Goal: Task Accomplishment & Management: Use online tool/utility

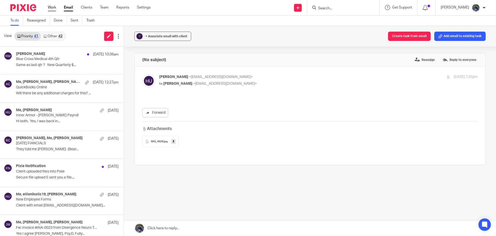
click at [52, 8] on link "Work" at bounding box center [52, 7] width 8 height 5
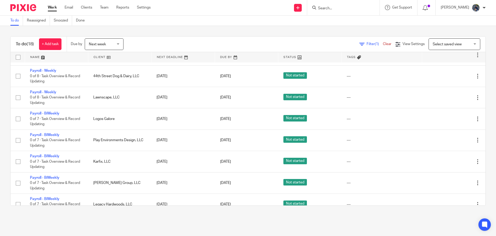
scroll to position [155, 0]
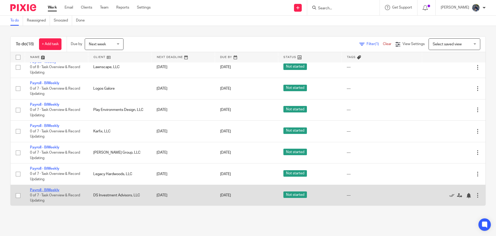
click at [33, 189] on link "Payroll - BiWeekly" at bounding box center [44, 190] width 29 height 4
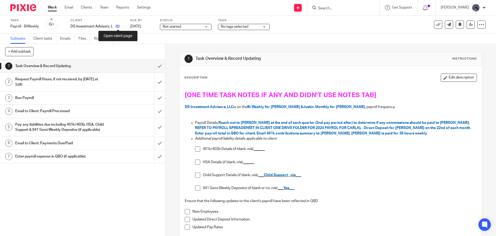
click at [116, 26] on icon at bounding box center [118, 26] width 4 height 4
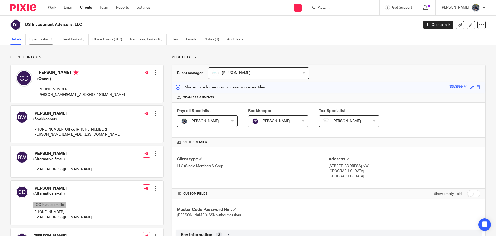
click at [46, 42] on link "Open tasks (9)" at bounding box center [42, 39] width 27 height 10
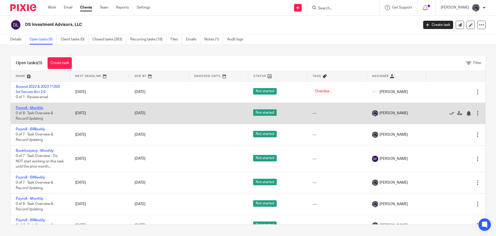
click at [39, 108] on link "Payroll - Monthly" at bounding box center [30, 108] width 28 height 4
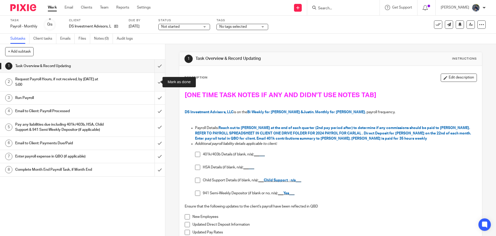
click at [154, 81] on input "submit" at bounding box center [82, 82] width 165 height 18
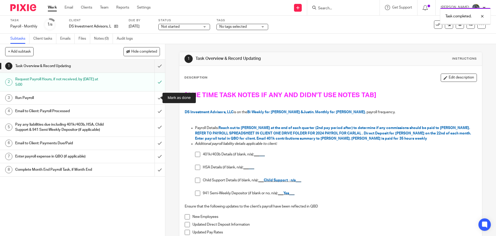
click at [156, 97] on input "submit" at bounding box center [82, 97] width 165 height 13
click at [155, 163] on input "submit" at bounding box center [82, 156] width 165 height 13
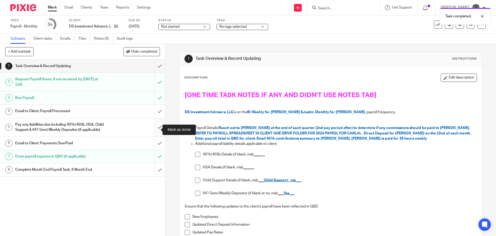
click at [153, 130] on input "submit" at bounding box center [82, 127] width 165 height 18
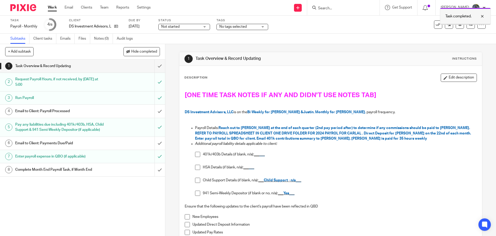
click at [485, 16] on div at bounding box center [479, 16] width 14 height 6
click at [436, 23] on icon at bounding box center [438, 24] width 5 height 5
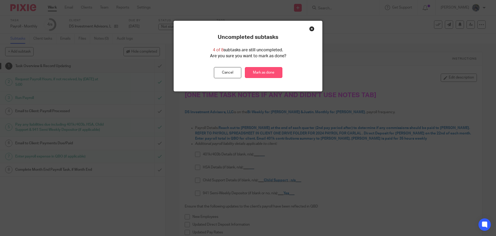
click at [263, 73] on link "Mark as done" at bounding box center [263, 72] width 37 height 11
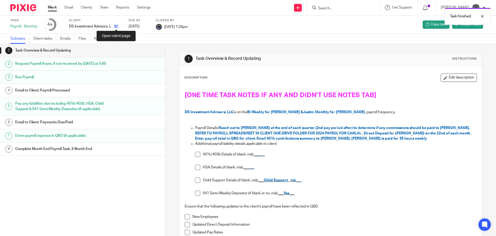
click at [116, 26] on icon at bounding box center [116, 26] width 4 height 4
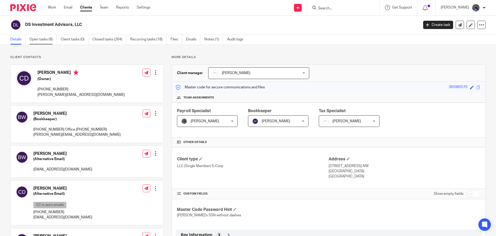
click at [45, 42] on link "Open tasks (8)" at bounding box center [42, 39] width 27 height 10
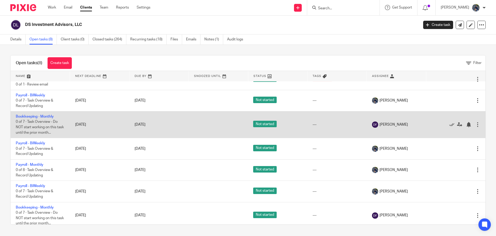
scroll to position [12, 0]
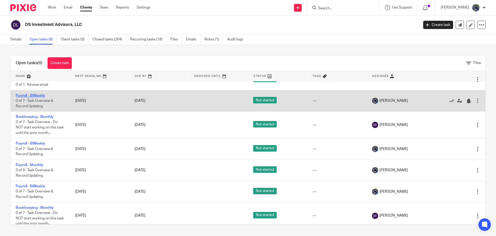
click at [28, 96] on link "Payroll - BiWeekly" at bounding box center [30, 96] width 29 height 4
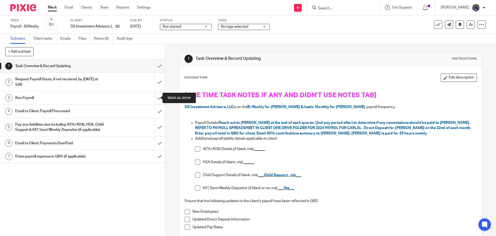
click at [156, 95] on input "submit" at bounding box center [82, 97] width 165 height 13
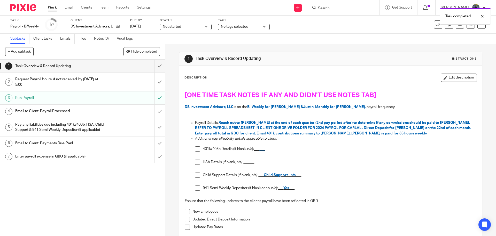
click at [111, 112] on div "Email to Client: Payroll Processed" at bounding box center [82, 111] width 134 height 8
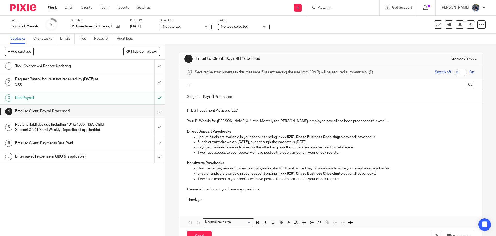
click at [212, 85] on input "text" at bounding box center [331, 85] width 268 height 6
click at [231, 87] on span at bounding box center [232, 85] width 3 height 3
click at [212, 88] on input "text" at bounding box center [331, 85] width 268 height 6
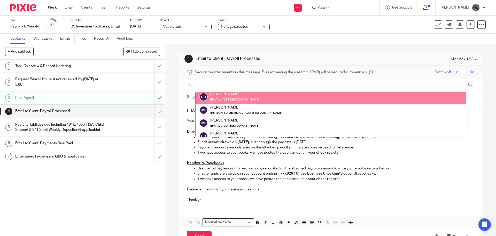
scroll to position [26, 0]
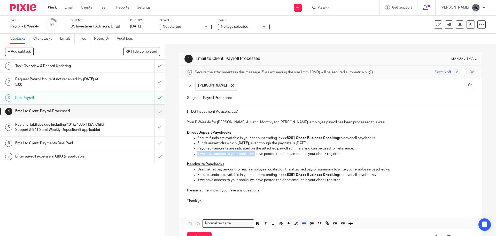
drag, startPoint x: 201, startPoint y: 154, endPoint x: 254, endPoint y: 153, distance: 52.5
click at [254, 153] on p "If we have access to your books, we have posted the debit amount in your check …" at bounding box center [336, 153] width 277 height 5
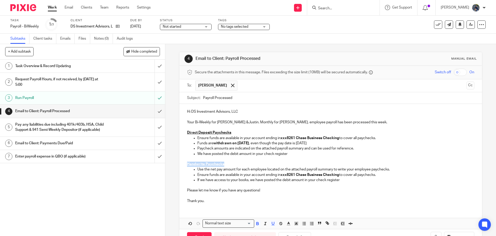
drag, startPoint x: 185, startPoint y: 162, endPoint x: 224, endPoint y: 163, distance: 39.3
click at [224, 163] on div "Hi DS Investment Advisors, LLC Your Bi-Weekly for Madeline &Justin. Monthly for…" at bounding box center [330, 155] width 303 height 103
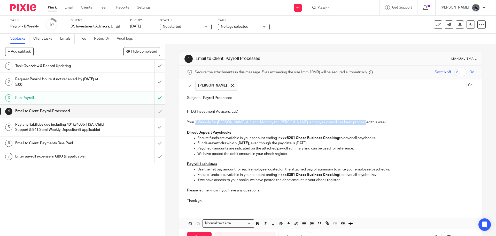
drag, startPoint x: 194, startPoint y: 122, endPoint x: 368, endPoint y: 122, distance: 174.3
click at [368, 122] on p "Your Bi-Weekly for Madeline &Justin. Monthly for Carla. employee payroll has be…" at bounding box center [330, 119] width 287 height 11
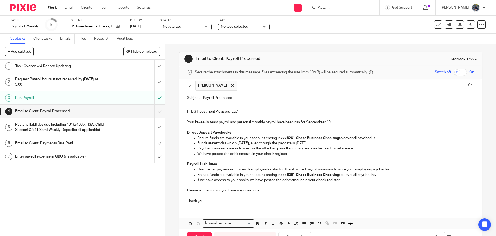
click at [322, 120] on p "Your biweekly team payroll and personal monthly payroll have been run for Septe…" at bounding box center [330, 119] width 287 height 11
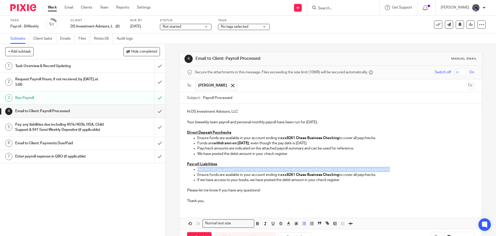
drag, startPoint x: 196, startPoint y: 168, endPoint x: 414, endPoint y: 170, distance: 217.2
click at [414, 170] on p "Use the net pay amount for each employee located on the attached payroll summar…" at bounding box center [336, 168] width 277 height 5
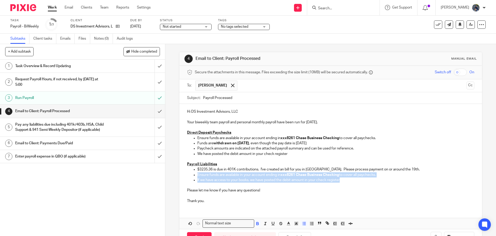
drag, startPoint x: 196, startPoint y: 175, endPoint x: 343, endPoint y: 179, distance: 146.7
click at [343, 179] on ul "$3235.36 is due in 401K contributions. I've created an bill for you in QBO. Ple…" at bounding box center [330, 174] width 287 height 16
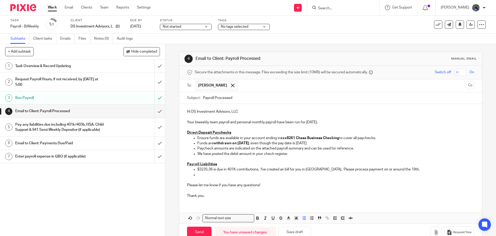
click at [198, 176] on p at bounding box center [336, 174] width 277 height 5
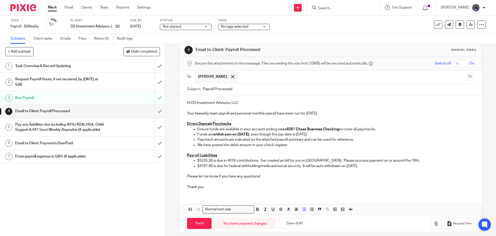
scroll to position [13, 0]
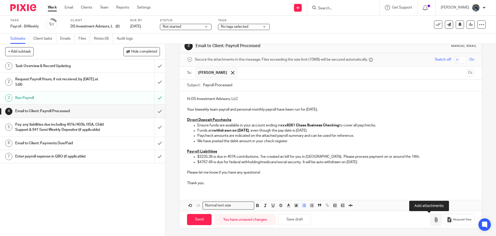
click at [431, 222] on button "button" at bounding box center [436, 219] width 11 height 12
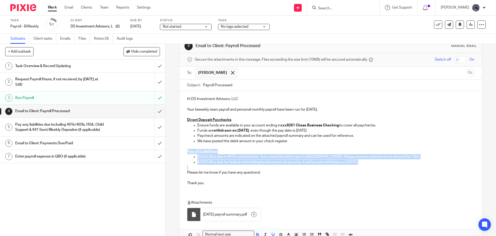
drag, startPoint x: 186, startPoint y: 151, endPoint x: 364, endPoint y: 166, distance: 178.8
click at [364, 166] on div "Hi DS Investment Advisors, LLC Your biweekly team payroll and personal monthly …" at bounding box center [330, 140] width 303 height 98
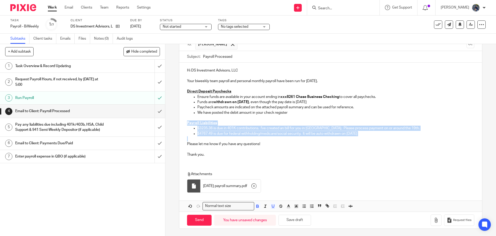
scroll to position [42, 0]
click at [296, 206] on icon "button" at bounding box center [296, 205] width 5 height 5
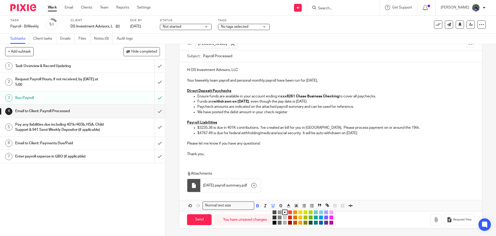
click at [299, 212] on li "color:#FCDC00" at bounding box center [301, 212] width 4 height 4
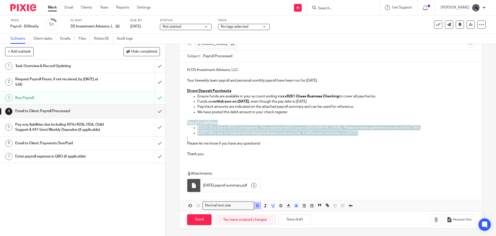
click at [255, 205] on icon "button" at bounding box center [257, 205] width 5 height 5
click at [255, 184] on icon "button" at bounding box center [254, 185] width 5 height 5
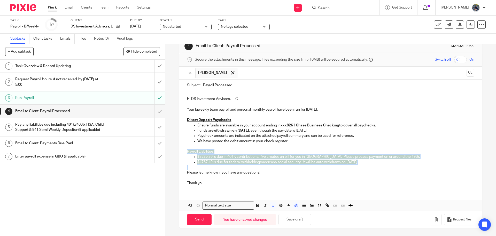
click at [185, 150] on div "Hi DS Investment Advisors, LLC Your biweekly team payroll and personal monthly …" at bounding box center [330, 140] width 303 height 98
drag, startPoint x: 183, startPoint y: 151, endPoint x: 383, endPoint y: 165, distance: 200.1
click at [383, 165] on div "Hi DS Investment Advisors, LLC Your biweekly team payroll and personal monthly …" at bounding box center [330, 140] width 303 height 98
click at [256, 207] on icon "button" at bounding box center [257, 205] width 5 height 5
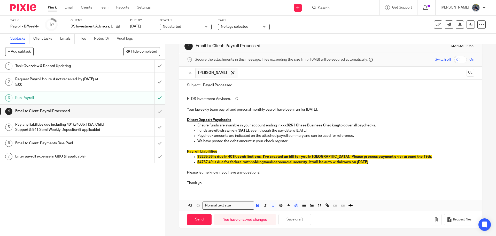
click at [270, 188] on div "Hi DS Investment Advisors, LLC Your biweekly team payroll and personal monthly …" at bounding box center [330, 140] width 303 height 98
click at [200, 220] on input "Send" at bounding box center [199, 219] width 25 height 11
type input "Sent"
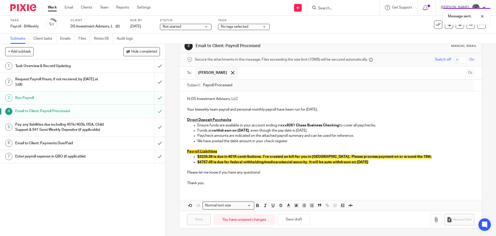
click at [118, 126] on div "Pay any liabilities due including 401k/403b, HSA, Child Support & 941 Semi-Week…" at bounding box center [82, 126] width 134 height 13
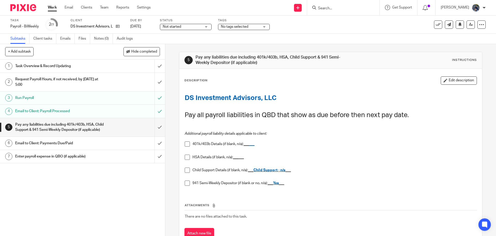
click at [187, 184] on span at bounding box center [187, 182] width 5 height 5
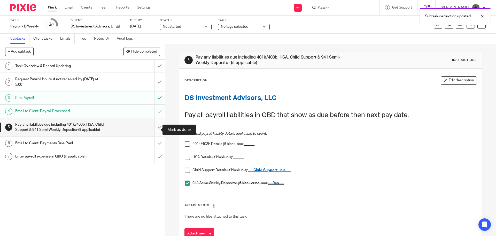
click at [155, 131] on input "submit" at bounding box center [82, 127] width 165 height 18
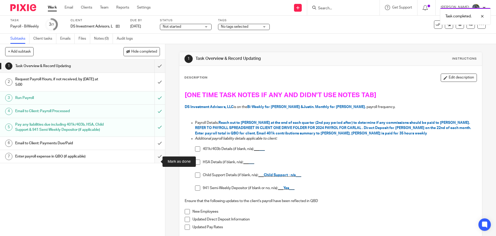
click at [156, 162] on input "submit" at bounding box center [82, 156] width 165 height 13
click at [483, 16] on div at bounding box center [479, 16] width 14 height 6
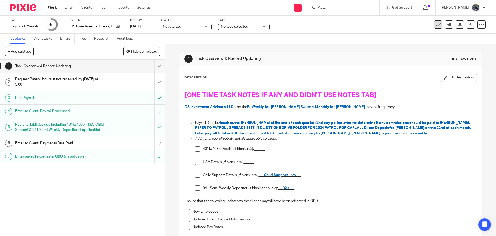
click at [436, 25] on icon at bounding box center [438, 24] width 5 height 5
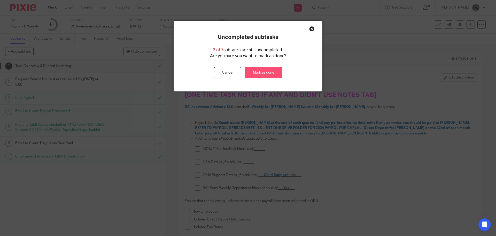
click at [265, 74] on link "Mark as done" at bounding box center [263, 72] width 37 height 11
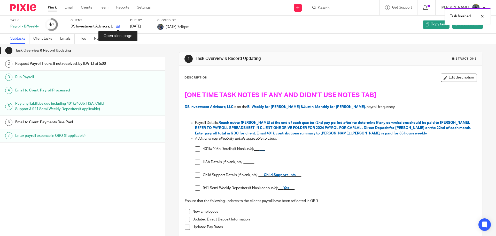
click at [116, 25] on icon at bounding box center [118, 26] width 4 height 4
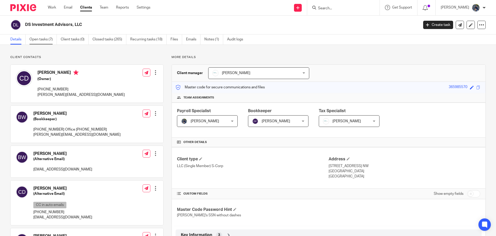
click at [42, 40] on link "Open tasks (7)" at bounding box center [42, 39] width 27 height 10
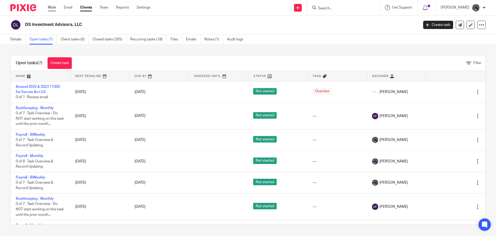
click at [51, 8] on link "Work" at bounding box center [52, 7] width 8 height 5
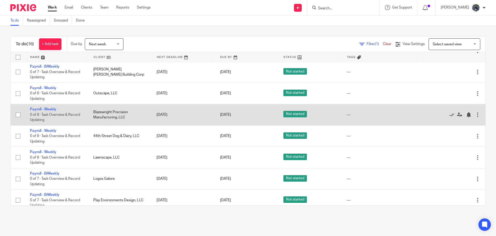
scroll to position [52, 0]
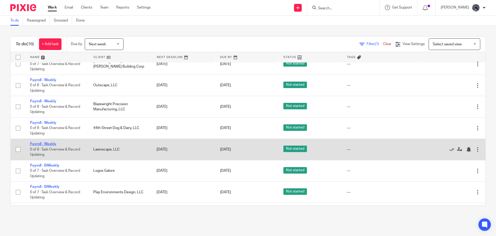
click at [47, 146] on link "Payroll - Weekly" at bounding box center [43, 144] width 26 height 4
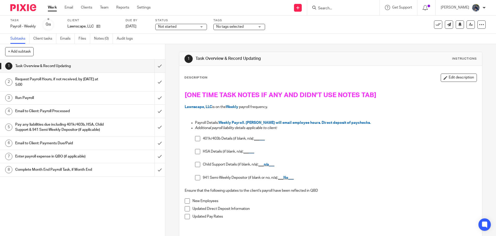
click at [113, 82] on div "Request Payroll Hours, if not received, by [DATE] at 5:00" at bounding box center [82, 81] width 134 height 13
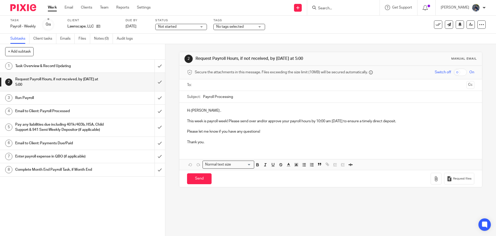
click at [200, 84] on input "text" at bounding box center [331, 85] width 268 height 6
drag, startPoint x: 332, startPoint y: 122, endPoint x: 352, endPoint y: 122, distance: 19.4
click at [352, 122] on p "This week is payroll week! Please send over and/or approve your payroll hours b…" at bounding box center [330, 119] width 287 height 11
click at [193, 180] on input "Send" at bounding box center [199, 179] width 25 height 11
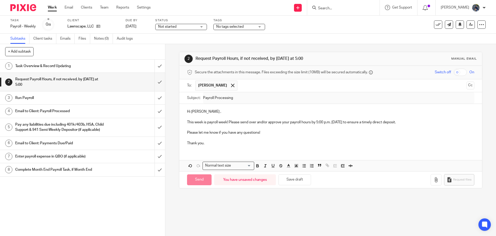
type input "Sent"
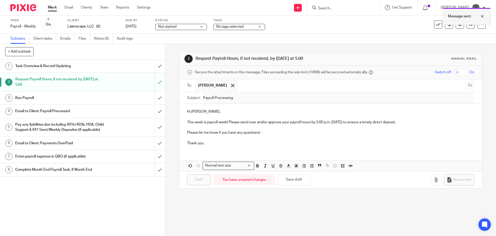
click at [483, 17] on div at bounding box center [479, 16] width 14 height 6
click at [244, 26] on span "No tags selected" at bounding box center [229, 27] width 27 height 4
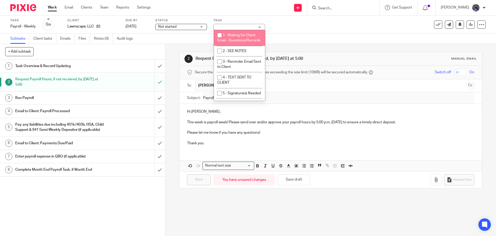
click at [234, 39] on li "1 - Waiting for Client Email - Questions/Records" at bounding box center [239, 38] width 51 height 16
checkbox input "true"
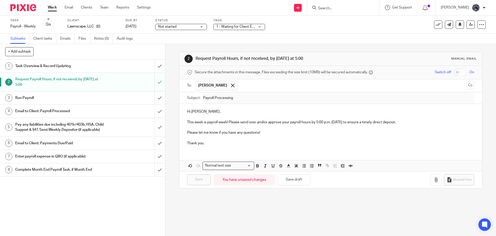
click at [54, 7] on link "Work" at bounding box center [52, 7] width 9 height 5
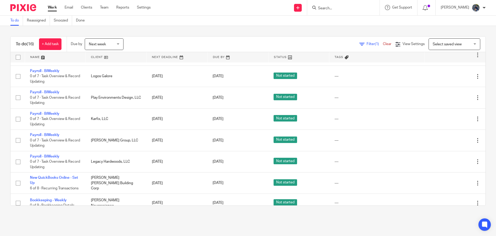
scroll to position [155, 0]
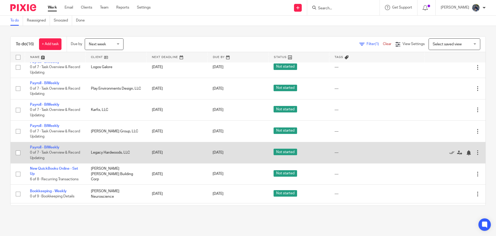
click at [43, 149] on td "Payroll - BiWeekly 0 of 7 · Task Overview & Record Updating" at bounding box center [55, 152] width 61 height 21
click at [43, 148] on link "Payroll - BiWeekly" at bounding box center [44, 147] width 29 height 4
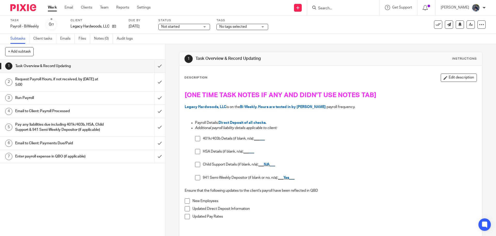
click at [77, 81] on h1 "Request Payroll Hours, if not received, by [DATE] at 5:00" at bounding box center [59, 81] width 89 height 13
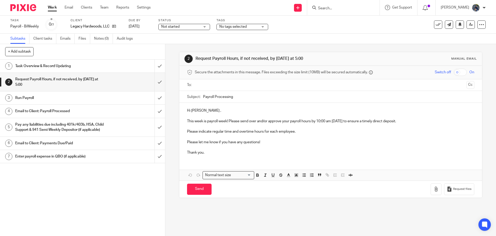
click at [211, 81] on ul at bounding box center [330, 85] width 271 height 9
click at [211, 84] on input "text" at bounding box center [331, 85] width 268 height 6
click at [240, 84] on input "text" at bounding box center [352, 85] width 225 height 10
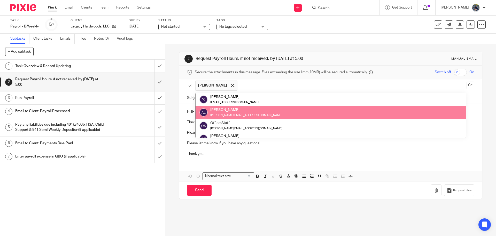
click at [223, 109] on div "[PERSON_NAME]" at bounding box center [246, 109] width 72 height 5
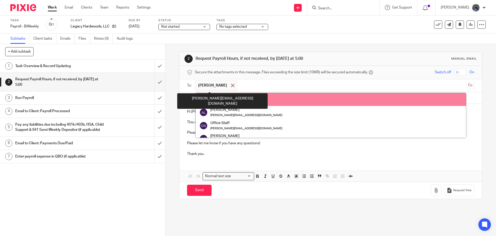
click at [231, 87] on span at bounding box center [232, 85] width 3 height 3
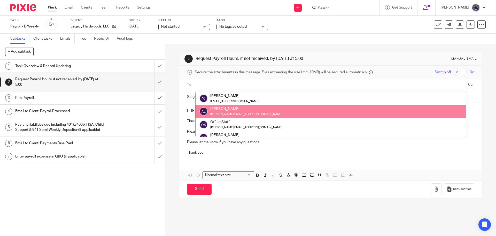
click at [210, 112] on div "andrew@legacyhardwoods.com" at bounding box center [246, 113] width 72 height 5
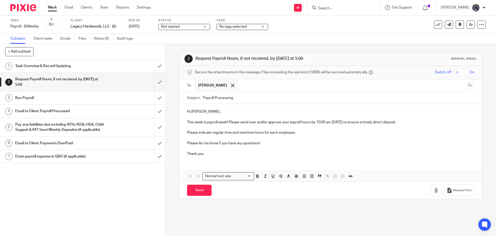
click at [203, 99] on input "Payroll Processing" at bounding box center [338, 98] width 271 height 12
type input "09.19.25 Payroll Processing"
drag, startPoint x: 316, startPoint y: 122, endPoint x: 352, endPoint y: 124, distance: 35.2
click at [352, 124] on p "This week is payroll week! Please send over and/or approve your payroll hours b…" at bounding box center [330, 119] width 287 height 11
click at [202, 191] on input "Send" at bounding box center [199, 189] width 25 height 11
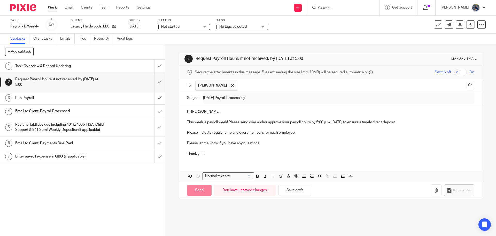
type input "Sent"
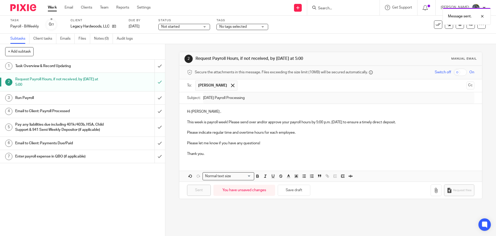
click at [242, 25] on span "No tags selected" at bounding box center [232, 27] width 27 height 4
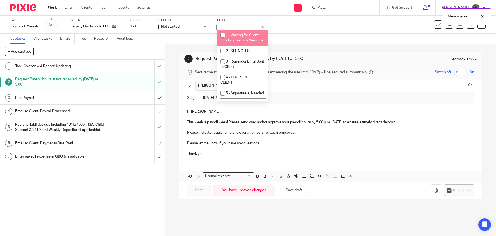
click at [238, 35] on span "1 - Waiting for Client Email - Questions/Records" at bounding box center [242, 37] width 43 height 9
checkbox input "true"
click at [54, 7] on link "Work" at bounding box center [52, 7] width 9 height 5
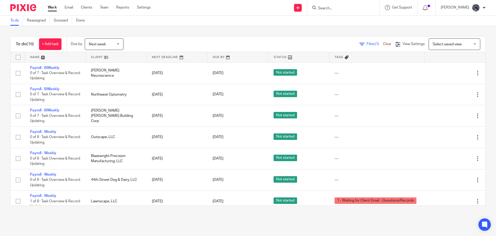
click at [116, 43] on span "Next week" at bounding box center [102, 44] width 27 height 11
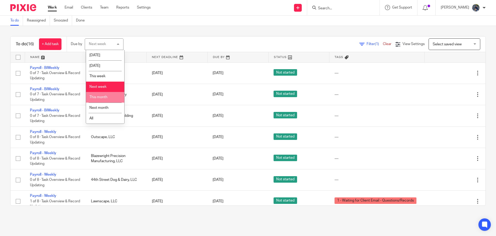
click at [100, 94] on li "This month" at bounding box center [105, 97] width 38 height 11
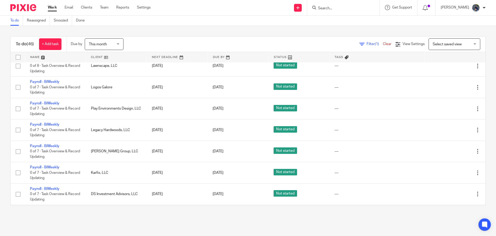
scroll to position [832, 0]
